Goal: Task Accomplishment & Management: Manage account settings

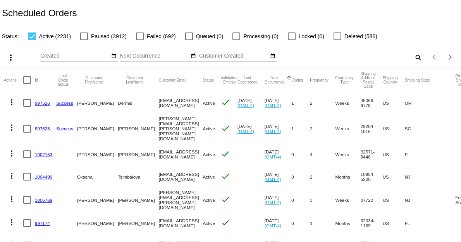
click at [68, 52] on div "Aug Jan Feb Mar Apr Su Mo Tu We Th" at bounding box center [75, 53] width 70 height 15
click at [361, 53] on mat-icon "search" at bounding box center [417, 57] width 9 height 12
click at [334, 46] on div "Search" at bounding box center [365, 53] width 115 height 15
paste input "[PERSON_NAME][EMAIL_ADDRESS][PERSON_NAME][DOMAIN_NAME]"
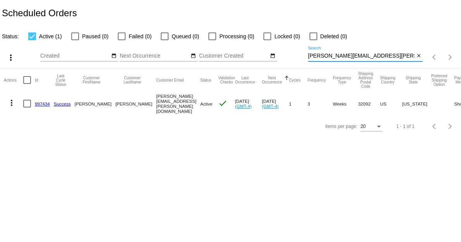
type input "[PERSON_NAME][EMAIL_ADDRESS][PERSON_NAME][DOMAIN_NAME]"
click at [43, 102] on link "997434" at bounding box center [42, 103] width 15 height 5
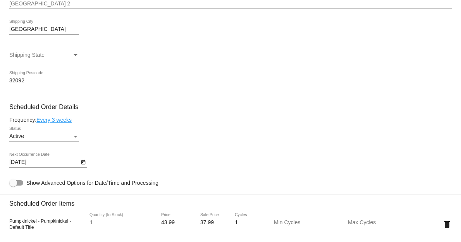
scroll to position [348, 0]
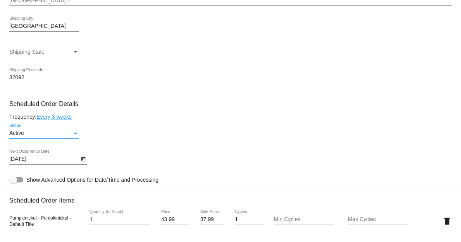
click at [37, 136] on div "Active" at bounding box center [40, 133] width 63 height 6
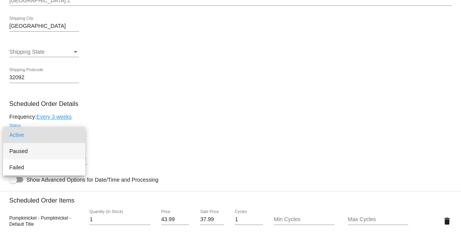
click at [38, 151] on span "Paused" at bounding box center [44, 151] width 70 height 16
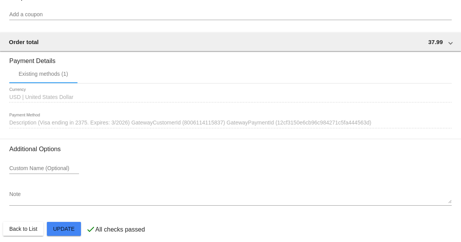
scroll to position [698, 0]
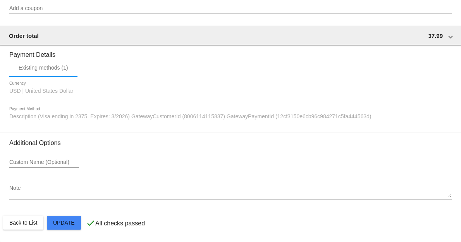
drag, startPoint x: 64, startPoint y: 222, endPoint x: 66, endPoint y: 218, distance: 4.5
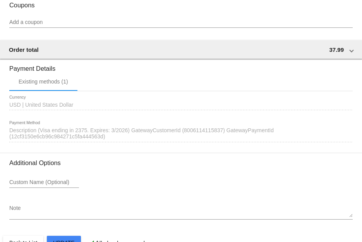
scroll to position [714, 0]
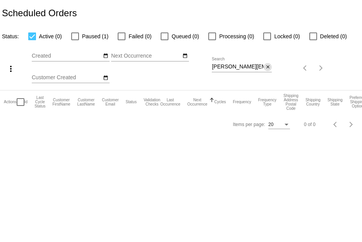
click at [266, 64] on mat-icon "close" at bounding box center [267, 67] width 5 height 6
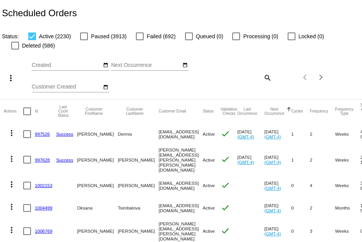
click at [264, 80] on mat-icon "search" at bounding box center [266, 78] width 9 height 12
click at [252, 70] on div "Search" at bounding box center [242, 74] width 60 height 15
paste input "[PERSON_NAME][EMAIL_ADDRESS][DOMAIN_NAME]"
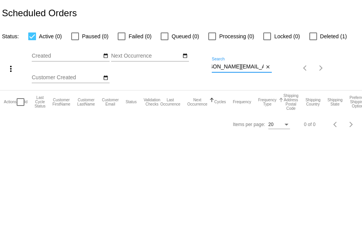
scroll to position [0, 15]
type input "[PERSON_NAME][EMAIL_ADDRESS][DOMAIN_NAME]"
click at [329, 37] on span "Deleted (1)" at bounding box center [333, 36] width 27 height 9
click at [313, 40] on input "Deleted (1)" at bounding box center [313, 40] width 0 height 0
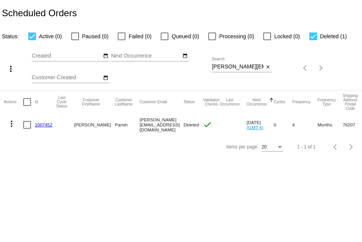
click at [327, 35] on span "Deleted (1)" at bounding box center [333, 36] width 27 height 9
click at [313, 40] on input "Deleted (1)" at bounding box center [313, 40] width 0 height 0
checkbox input "false"
